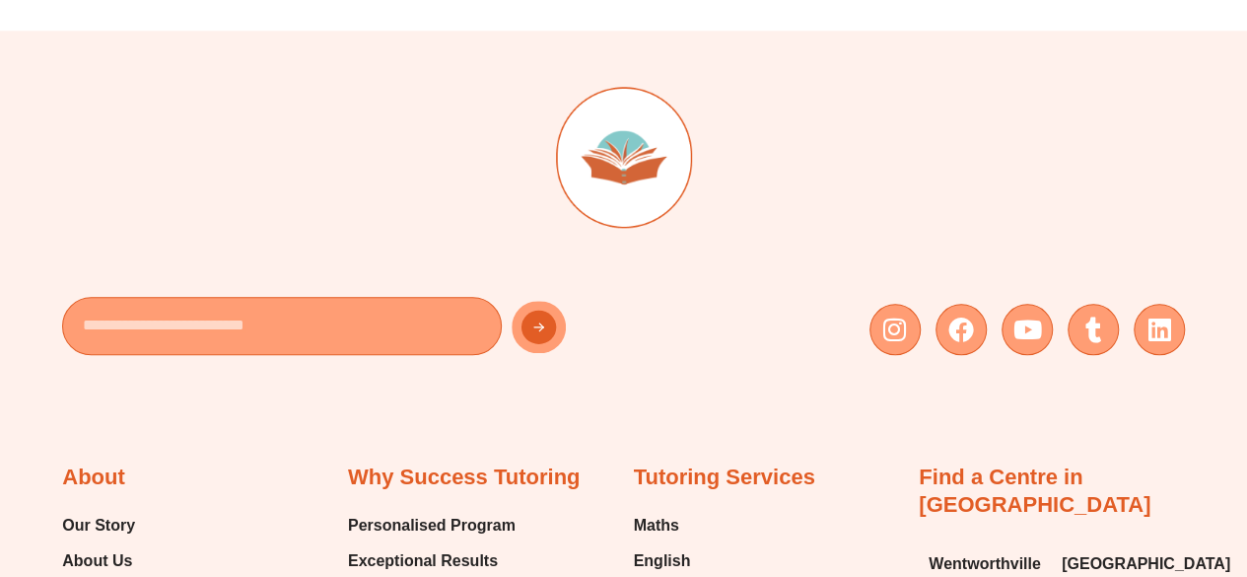
scroll to position [8483, 0]
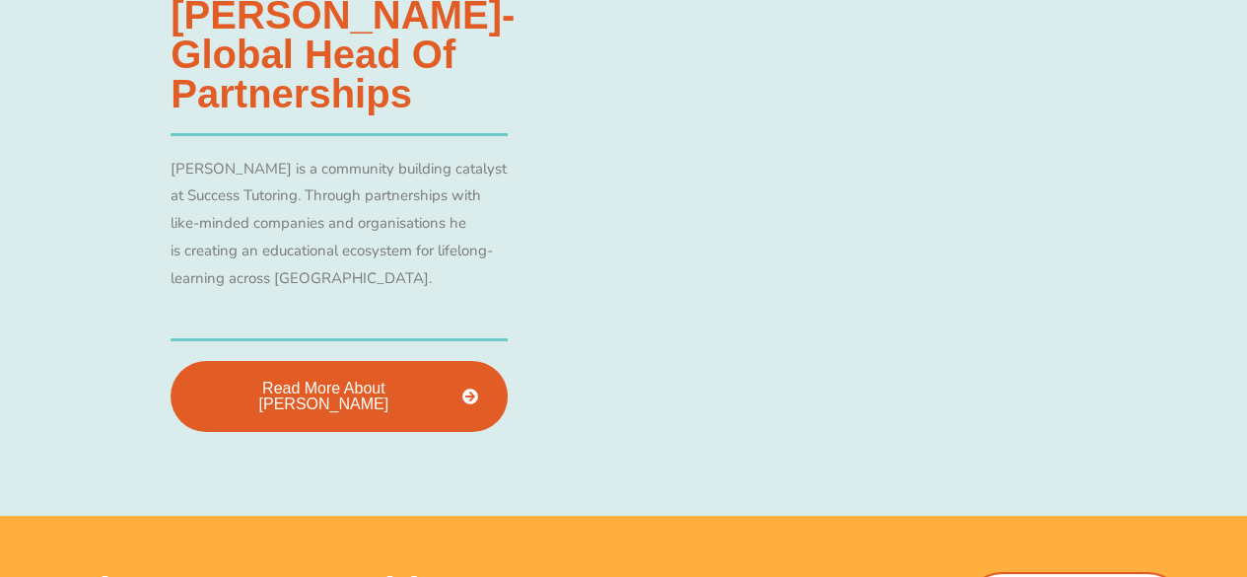
scroll to position [3584, 0]
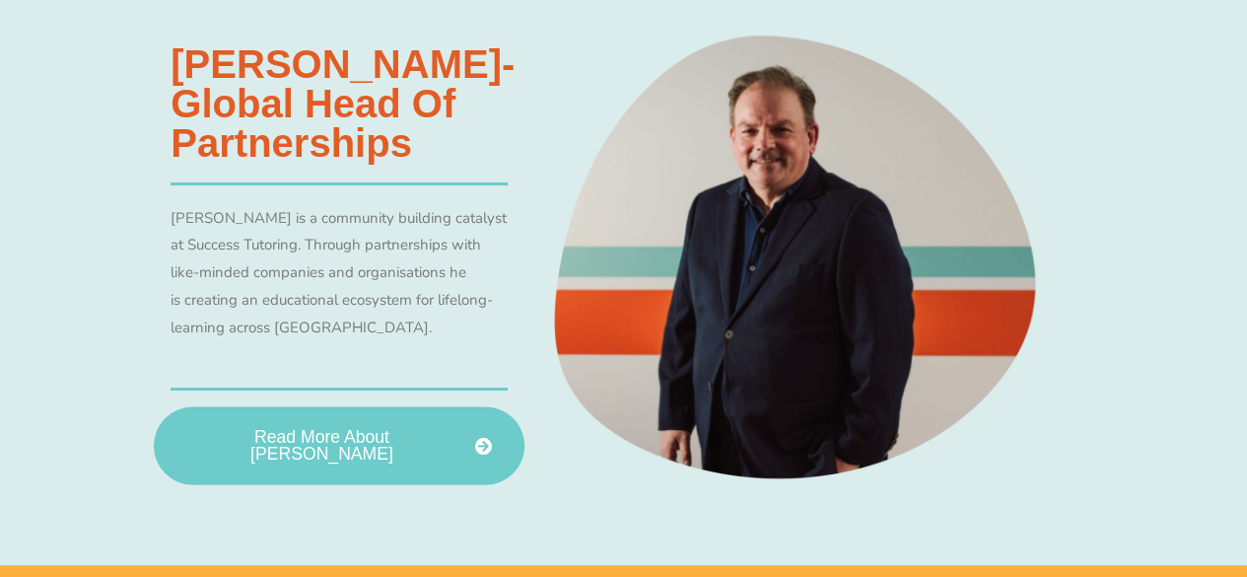
click at [356, 435] on span "Read More About Allan Menagh" at bounding box center [321, 446] width 271 height 35
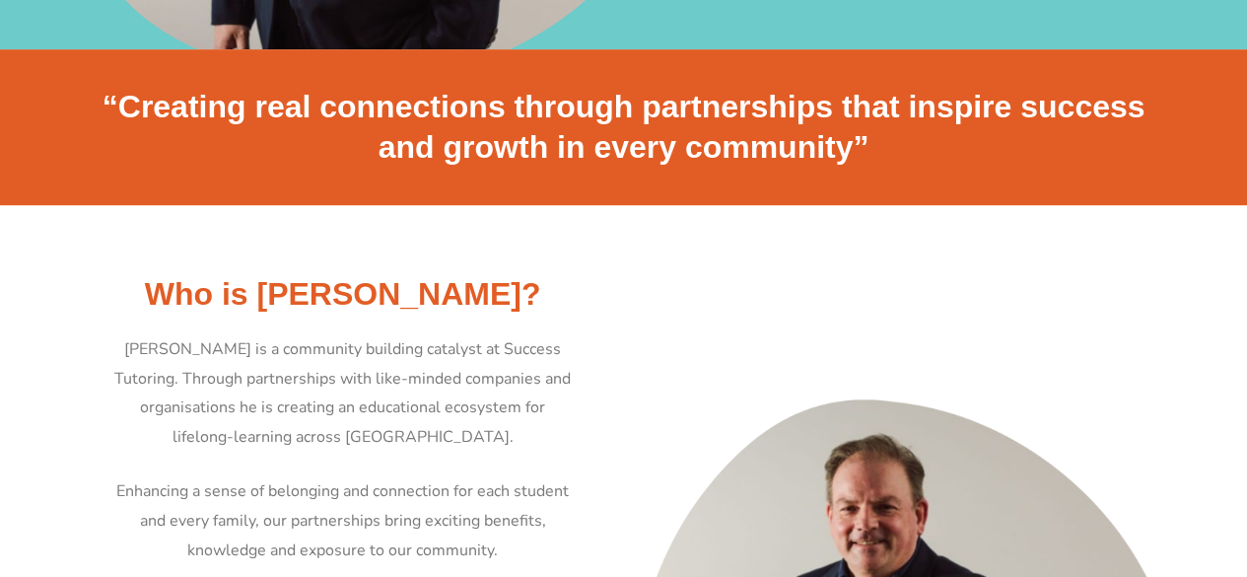
scroll to position [591, 0]
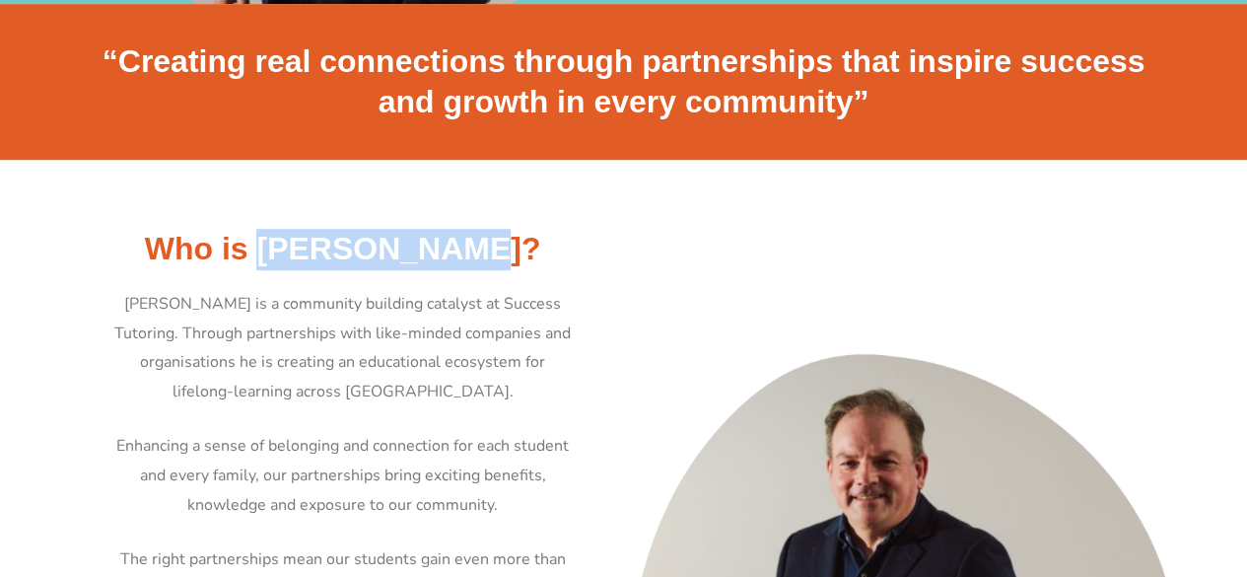
drag, startPoint x: 285, startPoint y: 245, endPoint x: 483, endPoint y: 250, distance: 198.2
click at [483, 250] on h2 "Who is [PERSON_NAME]?" at bounding box center [343, 249] width 562 height 41
copy h2 "[PERSON_NAME]"
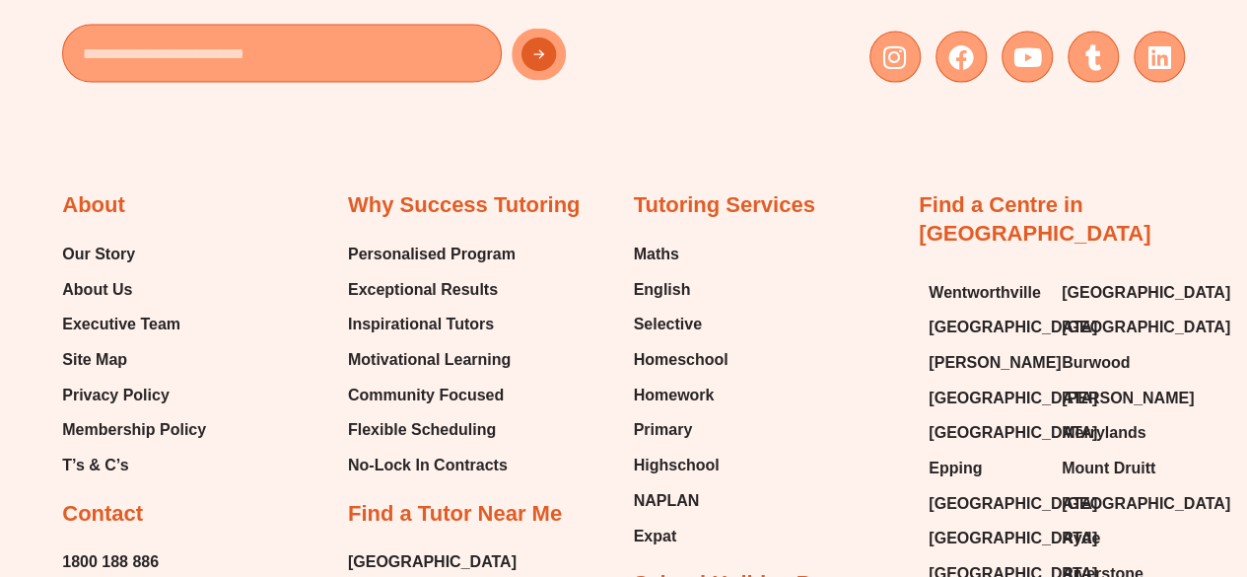
scroll to position [1977, 0]
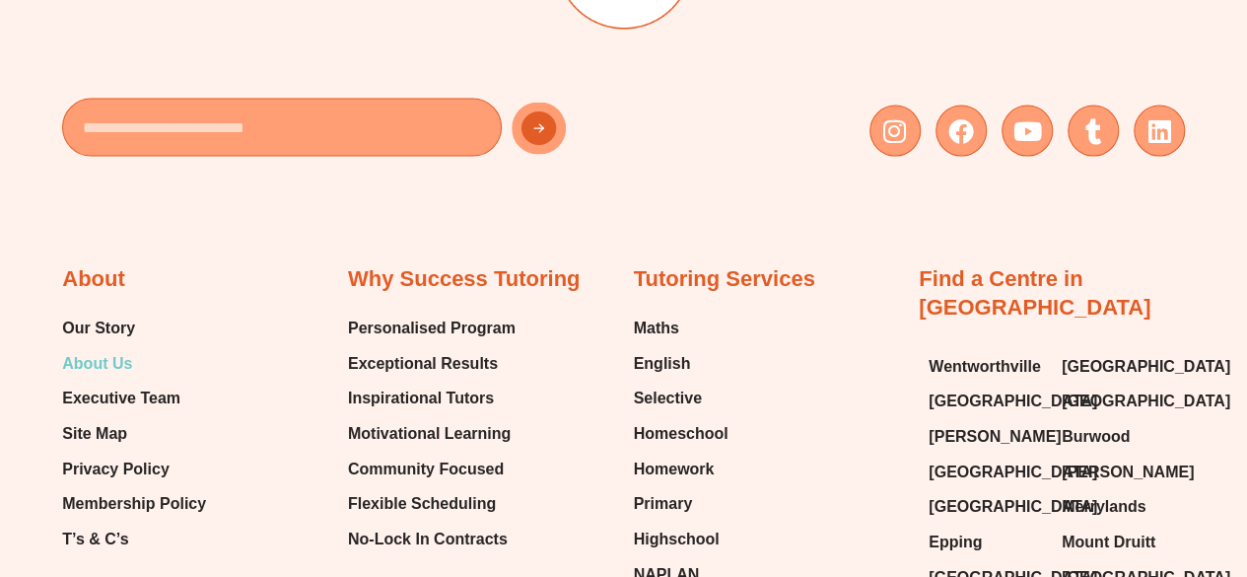
click at [93, 349] on span "About Us" at bounding box center [97, 364] width 70 height 30
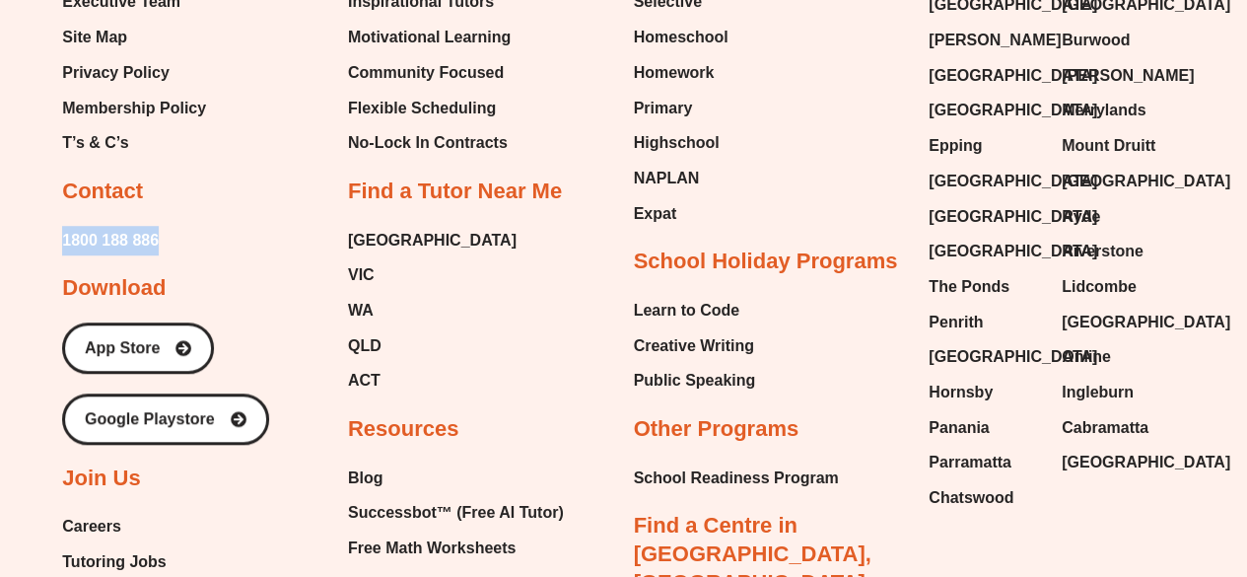
drag, startPoint x: 185, startPoint y: 236, endPoint x: 15, endPoint y: 226, distance: 170.8
click at [15, 226] on div "Email Instagram Facebook Youtube Tumblr Linkedin About Our Story About Us Execu…" at bounding box center [623, 216] width 1247 height 1559
copy span "1800 188 886"
